Goal: Use online tool/utility: Use online tool/utility

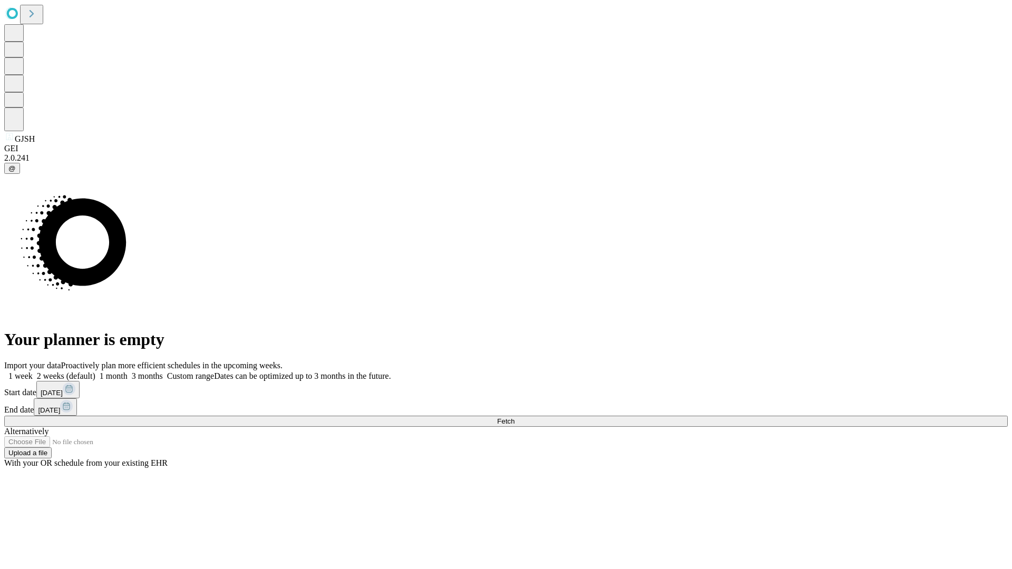
click at [515, 418] on span "Fetch" at bounding box center [505, 422] width 17 height 8
